Goal: Task Accomplishment & Management: Complete application form

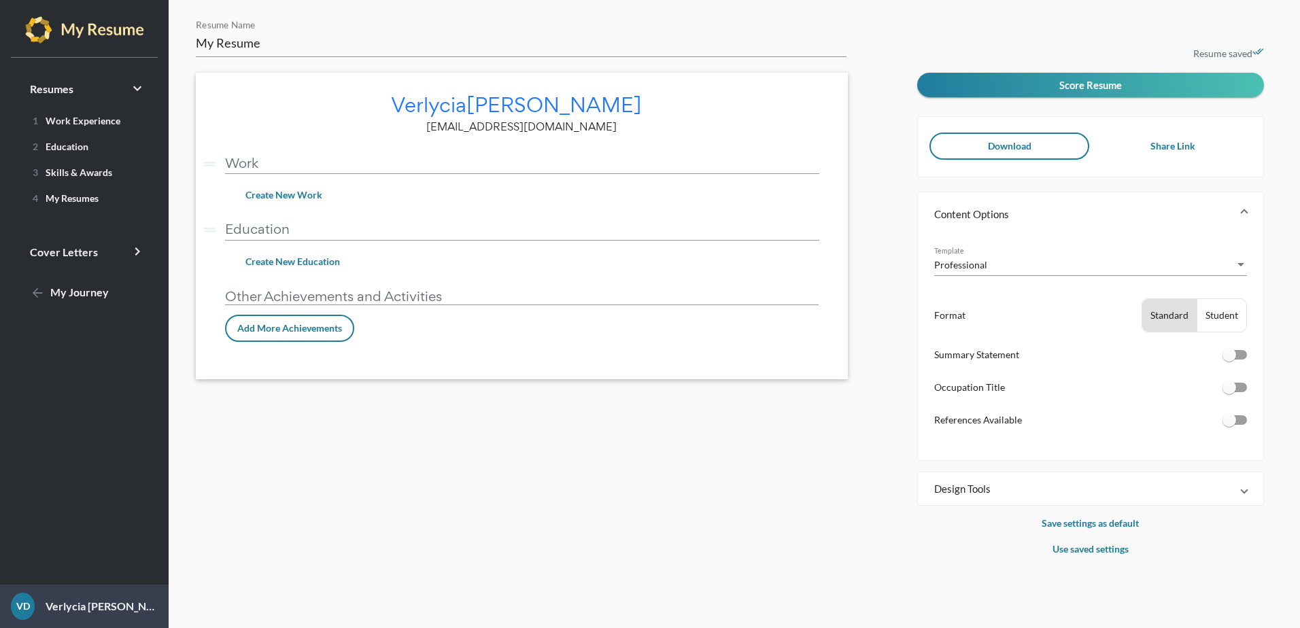
click at [1025, 149] on span "Download" at bounding box center [1010, 146] width 44 height 12
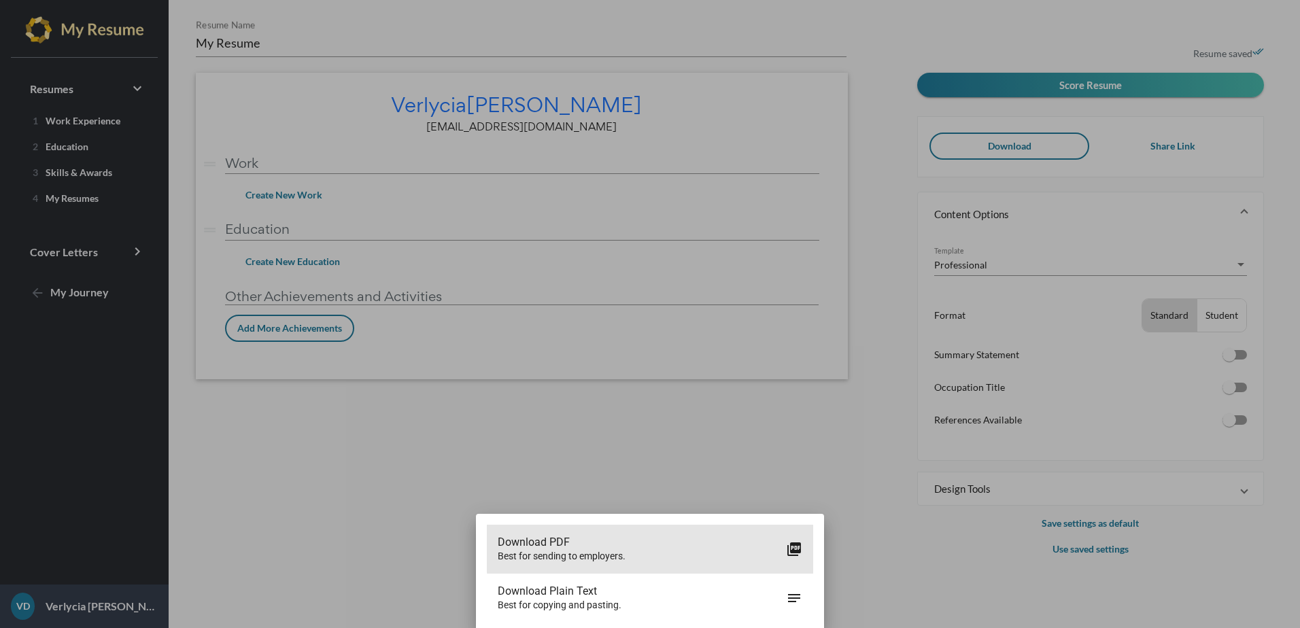
click at [794, 543] on icon "picture_as_pdf" at bounding box center [794, 549] width 16 height 16
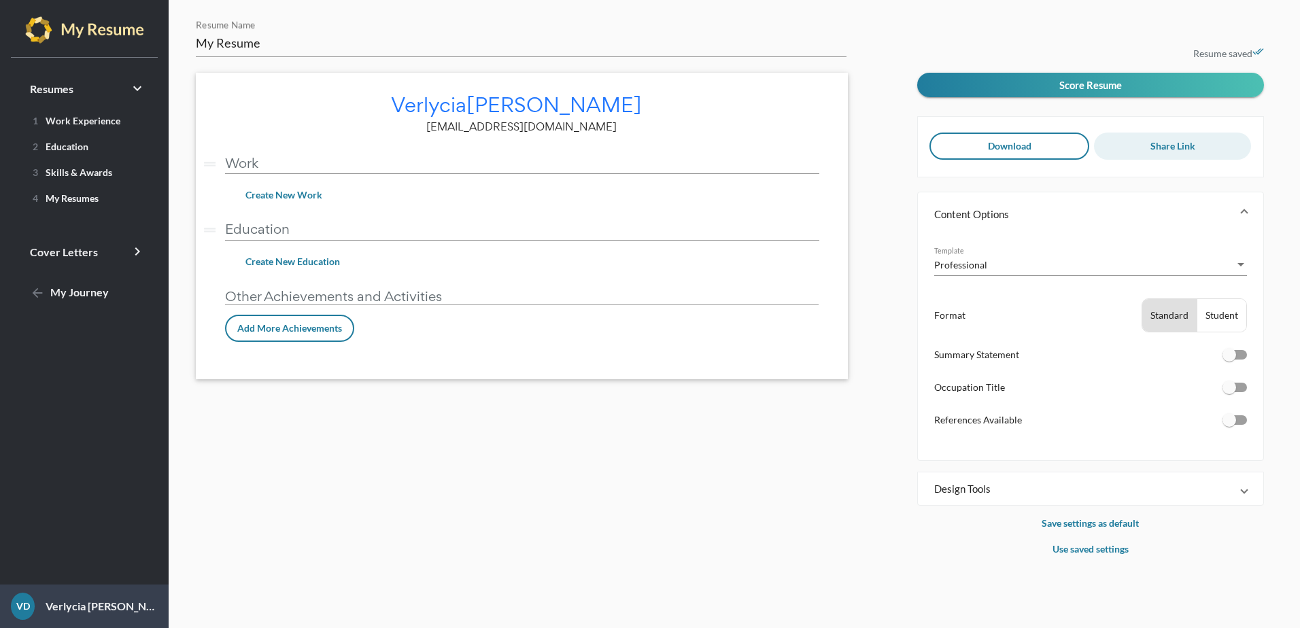
click at [1176, 145] on span "Share Link" at bounding box center [1173, 146] width 45 height 12
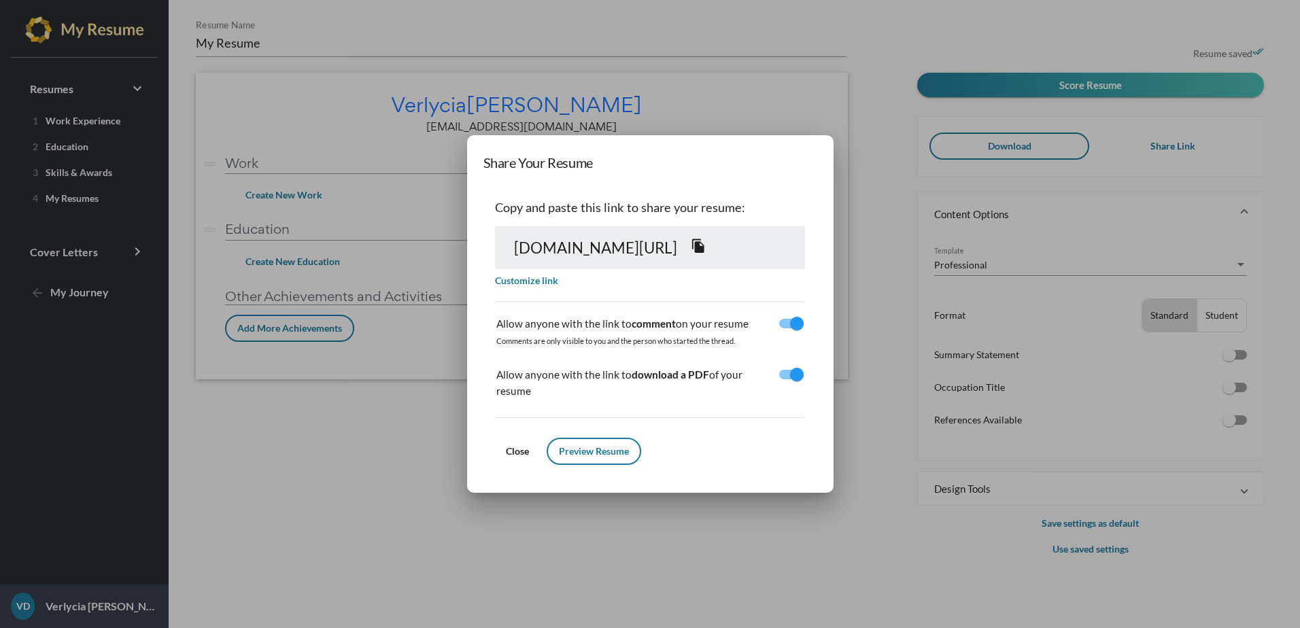
click at [707, 257] on span "[DOMAIN_NAME][URL] file_copy" at bounding box center [610, 248] width 193 height 18
drag, startPoint x: 867, startPoint y: 258, endPoint x: 313, endPoint y: 232, distance: 554.8
click at [313, 232] on div "Share Your Resume Copy and paste this link to share your resume: [DOMAIN_NAME][…" at bounding box center [650, 314] width 1300 height 628
drag, startPoint x: 313, startPoint y: 232, endPoint x: 452, endPoint y: 257, distance: 141.0
click at [514, 257] on span "[DOMAIN_NAME][URL] file_copy" at bounding box center [610, 248] width 193 height 18
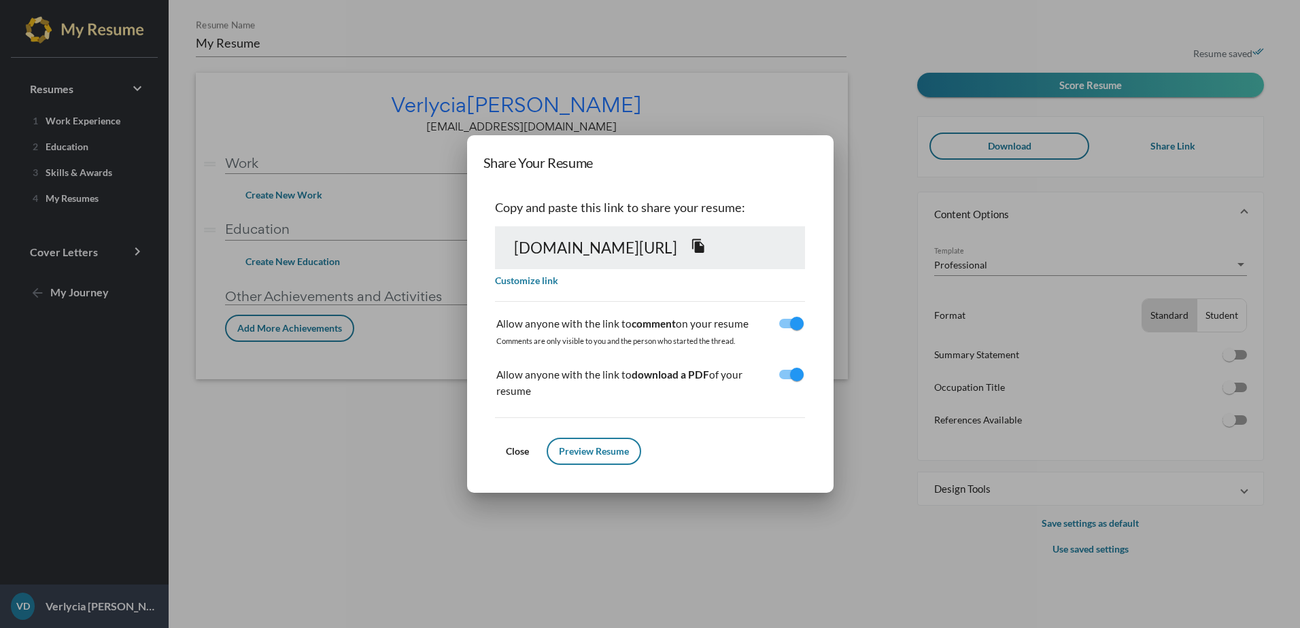
drag, startPoint x: 868, startPoint y: 254, endPoint x: 407, endPoint y: 272, distance: 461.4
click at [495, 269] on div "[DOMAIN_NAME][URL] file_copy" at bounding box center [650, 247] width 310 height 43
drag, startPoint x: 407, startPoint y: 272, endPoint x: 431, endPoint y: 290, distance: 30.2
click at [495, 286] on link "Customize link" at bounding box center [526, 281] width 63 height 12
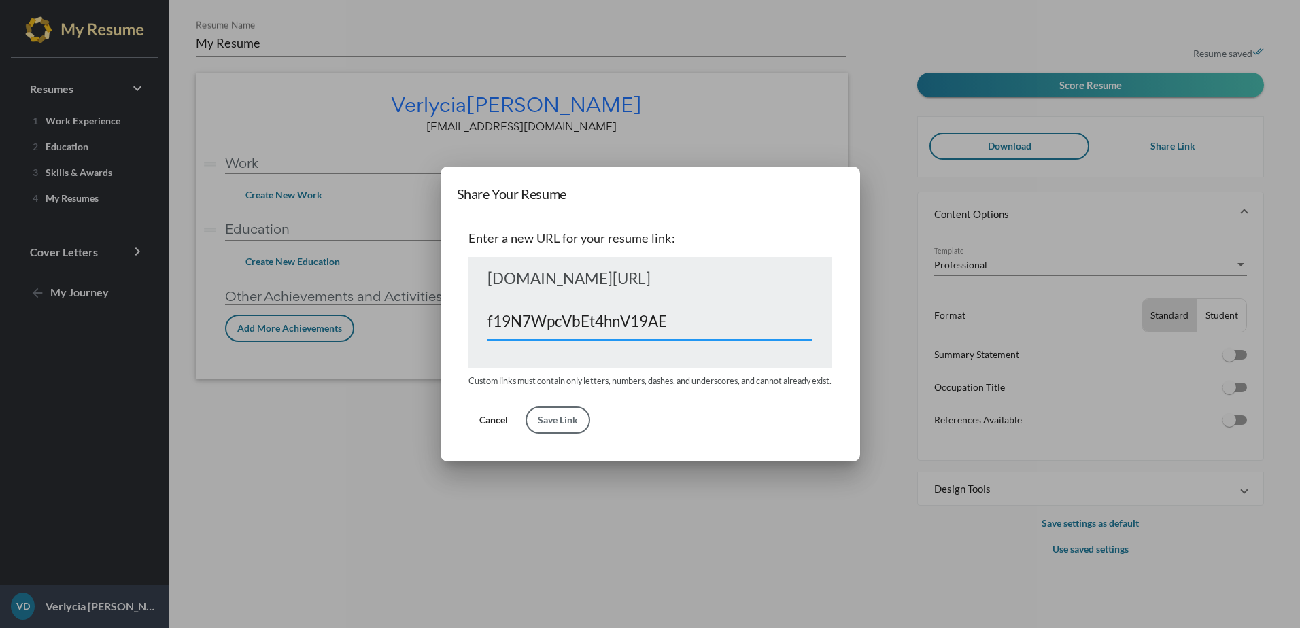
drag, startPoint x: 675, startPoint y: 321, endPoint x: 477, endPoint y: 314, distance: 198.0
click at [477, 314] on div "[DOMAIN_NAME][URL] f19N7WpcVbEt4hnV19AE" at bounding box center [650, 313] width 363 height 112
paste input ""C:\Users\vdixon2\Downloads\My Resume.pdf""
type input ""C:\Users\vdixon2\Downloads\My Resume.pdf""
click at [498, 424] on span "Cancel" at bounding box center [493, 420] width 29 height 12
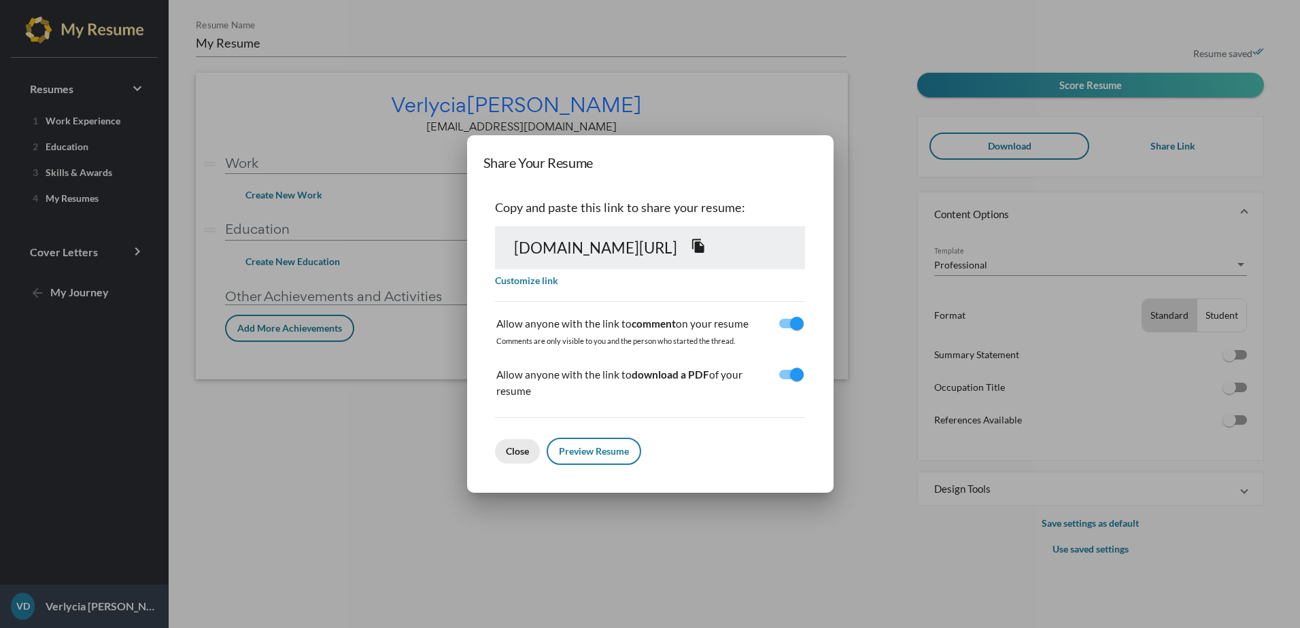
click at [506, 445] on span "Close" at bounding box center [517, 451] width 23 height 12
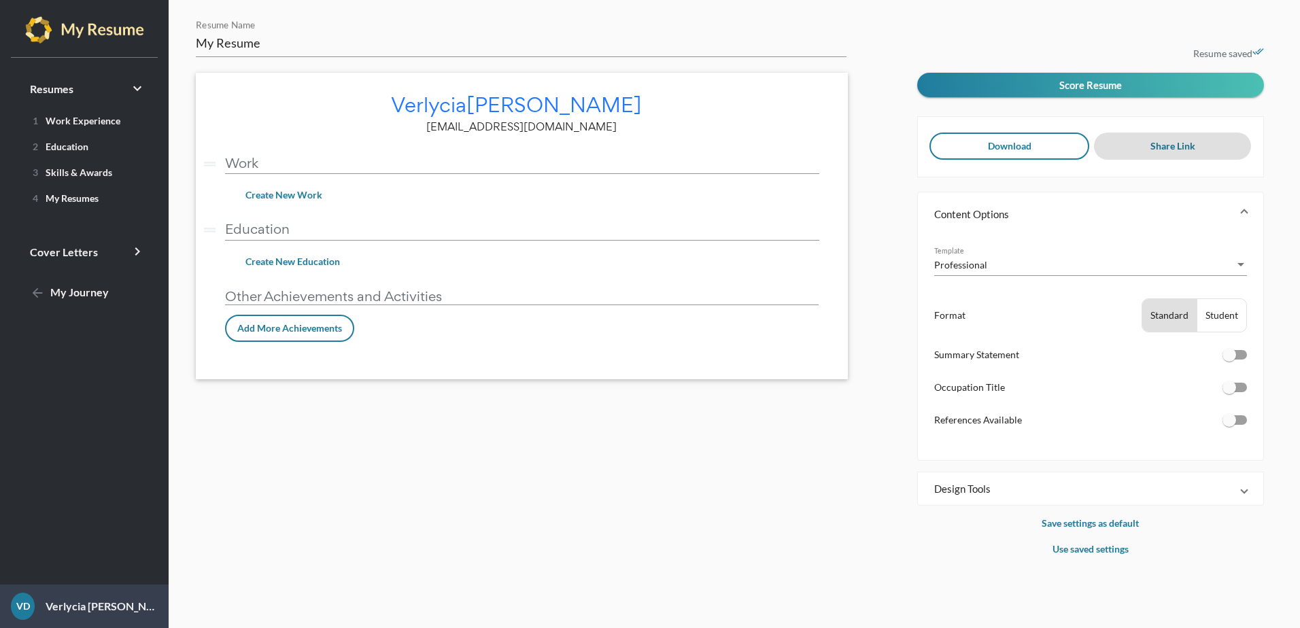
click at [311, 193] on span "Create New Work" at bounding box center [283, 195] width 77 height 12
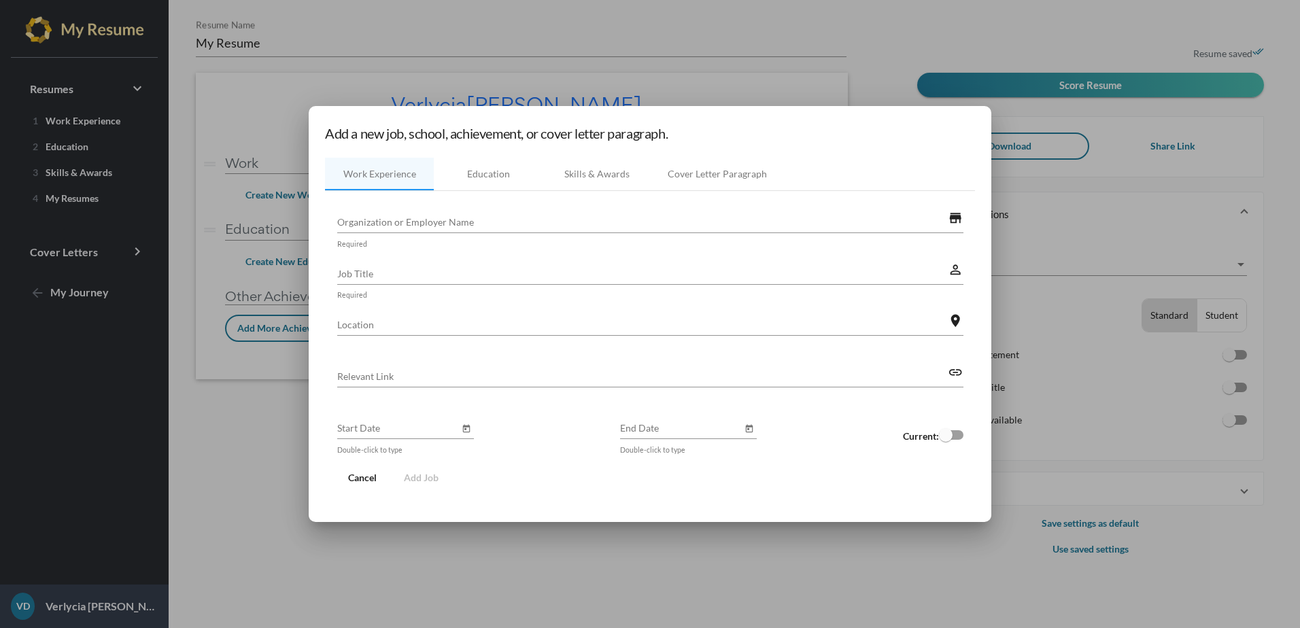
click at [376, 222] on input "Organization or Employer Name" at bounding box center [642, 222] width 611 height 14
drag, startPoint x: 376, startPoint y: 222, endPoint x: 897, endPoint y: 47, distance: 549.4
click at [897, 47] on div at bounding box center [650, 314] width 1300 height 628
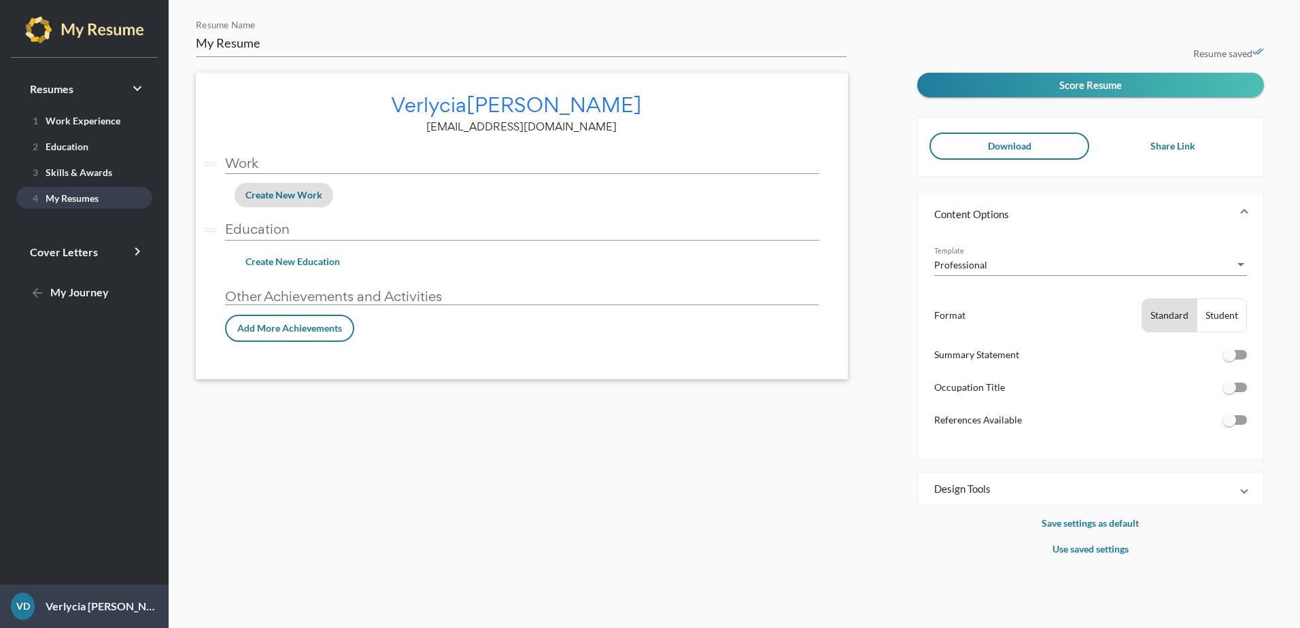
click at [52, 196] on span "4 My Resumes" at bounding box center [62, 198] width 71 height 12
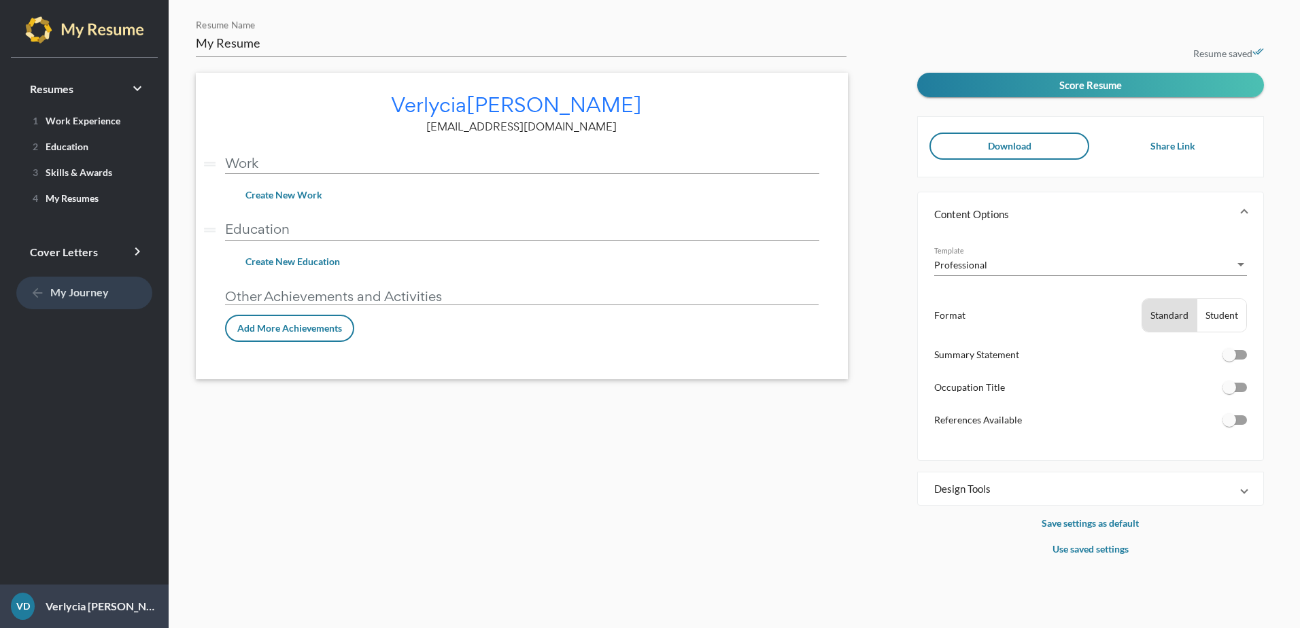
click at [49, 291] on span "arrow_back My Journey" at bounding box center [69, 292] width 79 height 13
